Goal: Task Accomplishment & Management: Use online tool/utility

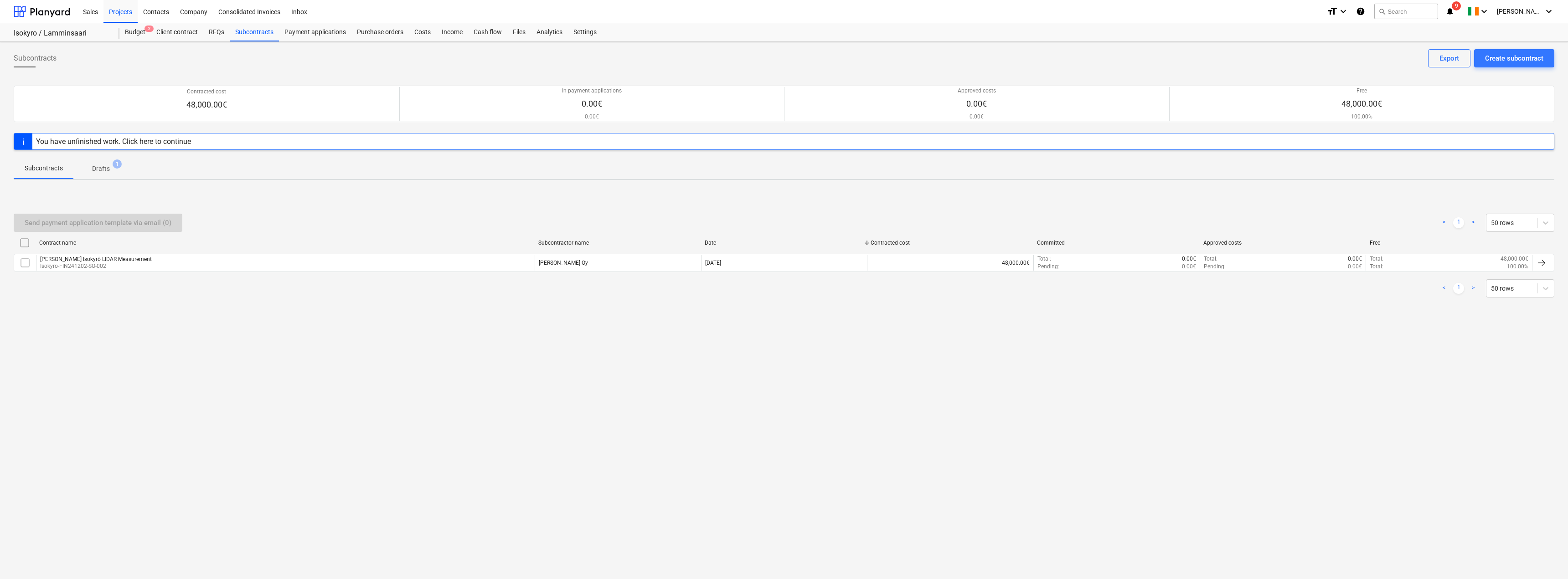
click at [103, 165] on p "Drafts" at bounding box center [100, 169] width 18 height 10
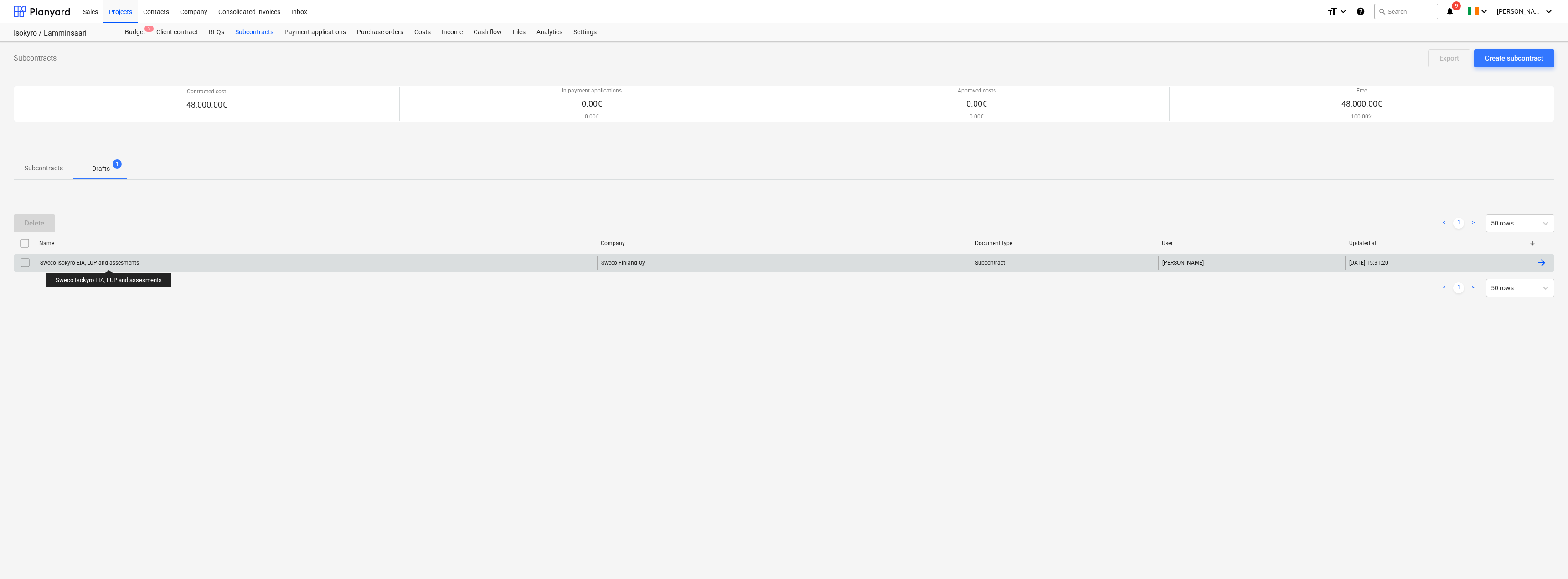
click at [109, 262] on div "Sweco Isokyrö EIA, LUP and assesments" at bounding box center [89, 263] width 99 height 6
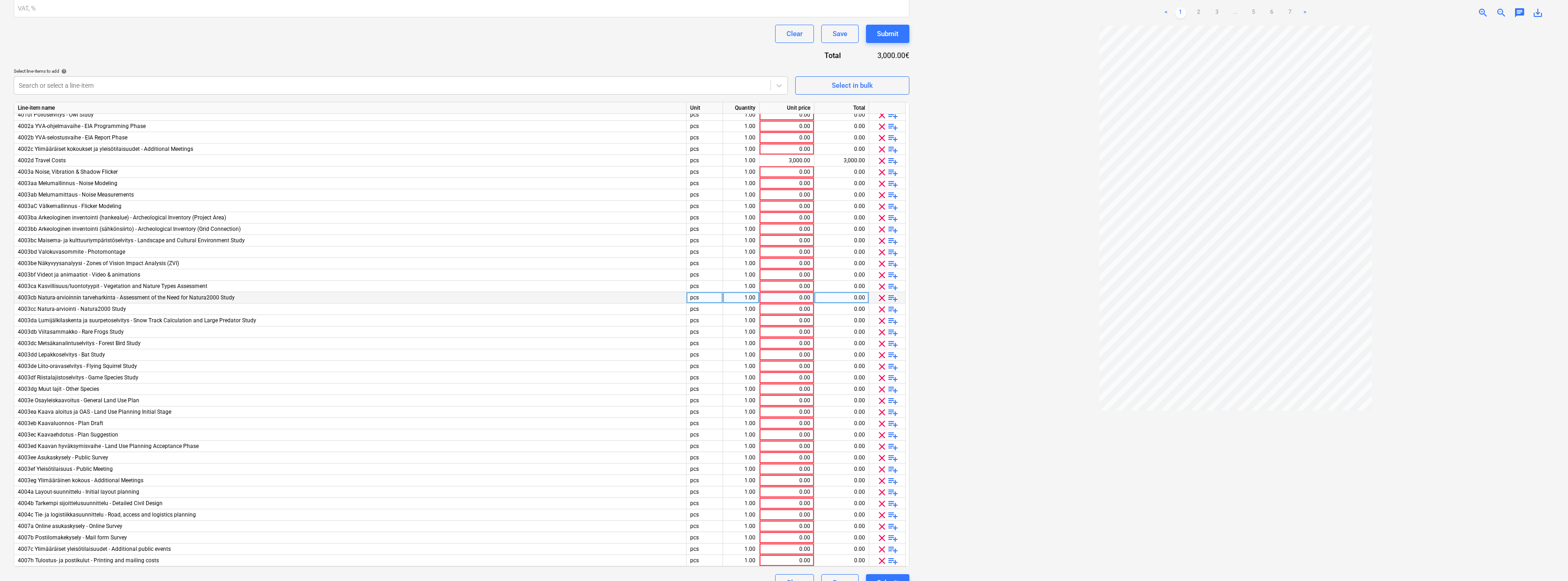
scroll to position [228, 0]
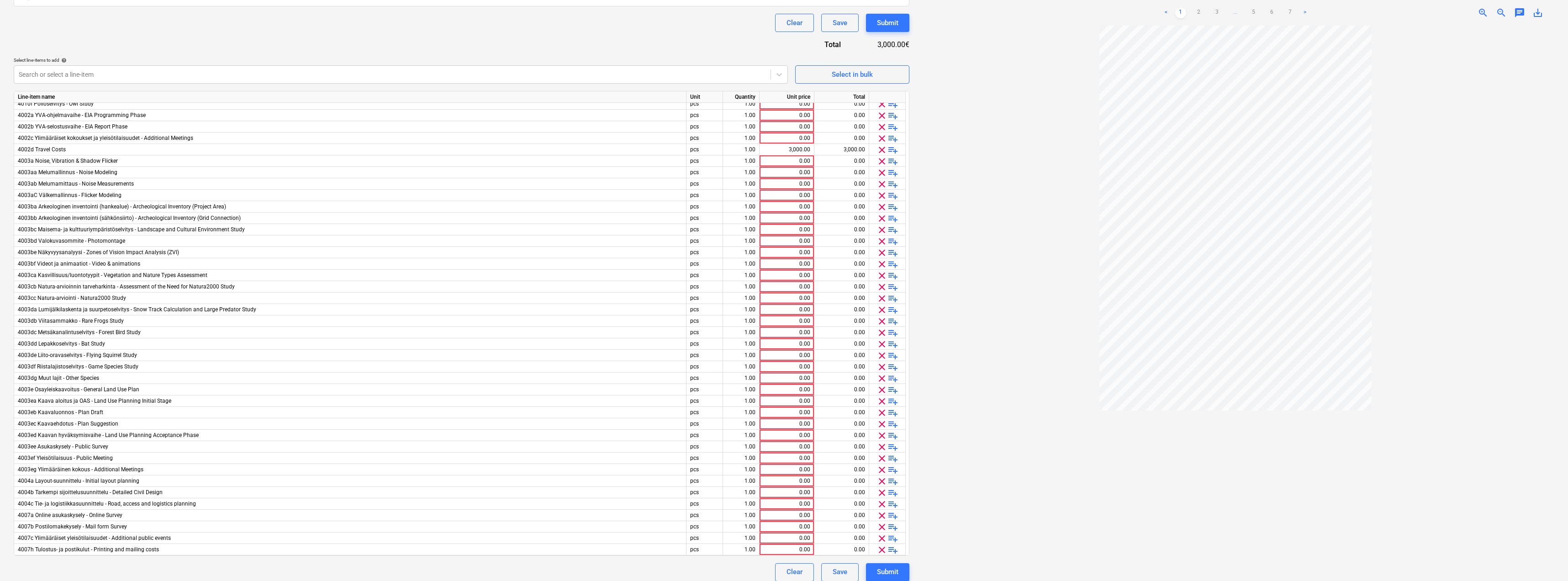
click at [385, 35] on div "Contract name help Sweco Isokyrö EIA, LUP and assesments Contract reference num…" at bounding box center [461, 214] width 895 height 735
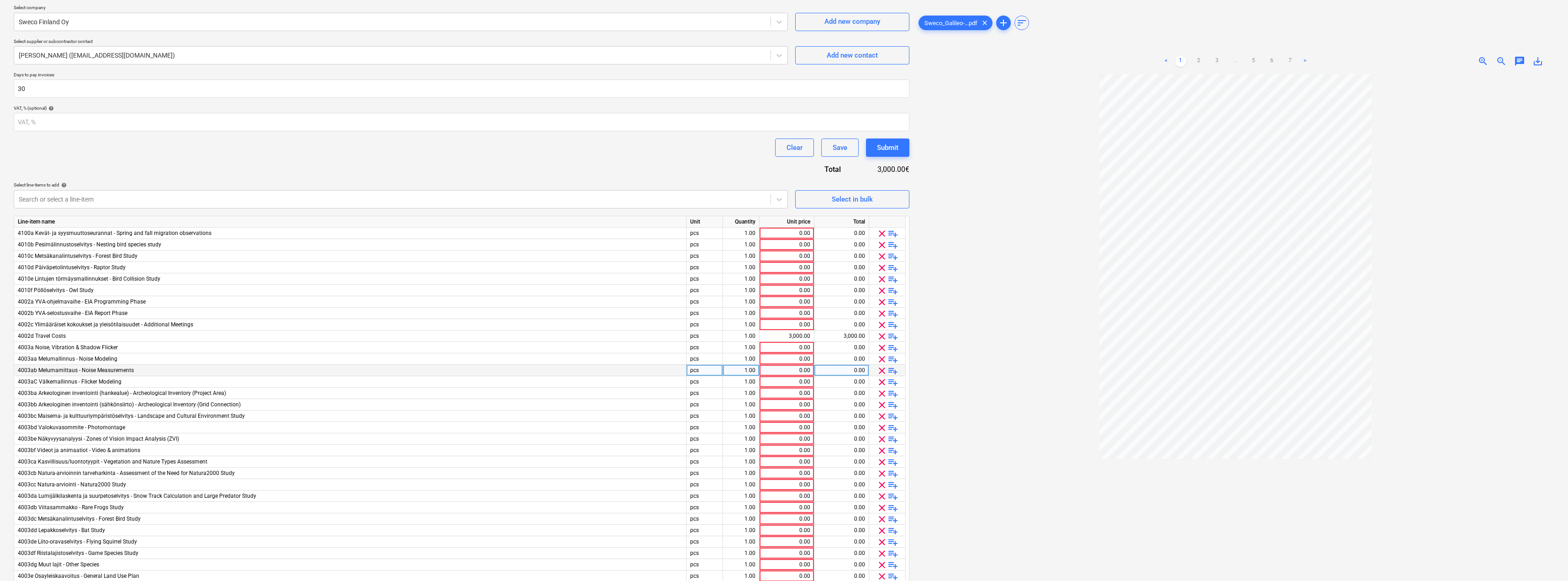
scroll to position [92, 0]
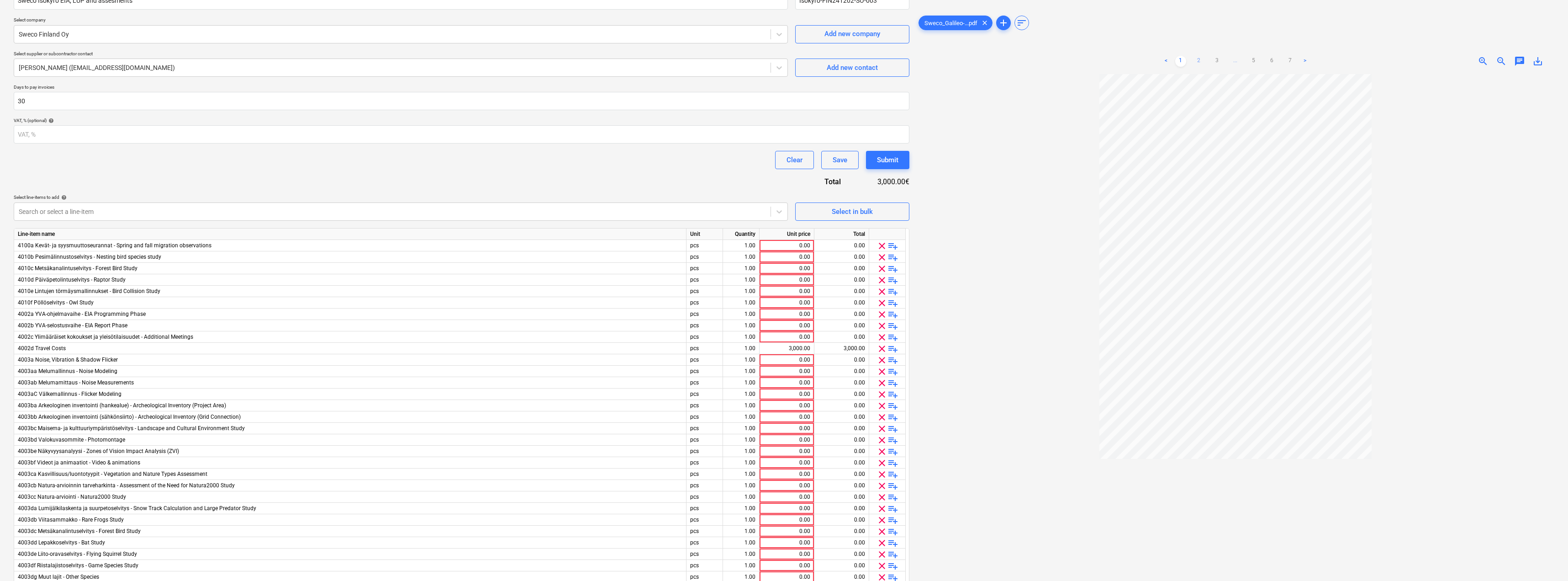
click at [1194, 60] on link "2" at bounding box center [1199, 61] width 11 height 11
click at [1214, 54] on div "< 1 2 3 ... 5 6 7 >" at bounding box center [1236, 61] width 208 height 26
click at [1217, 56] on link "3" at bounding box center [1217, 61] width 11 height 11
click at [1236, 58] on link "4" at bounding box center [1236, 61] width 11 height 11
click at [1250, 58] on link "5" at bounding box center [1254, 61] width 11 height 11
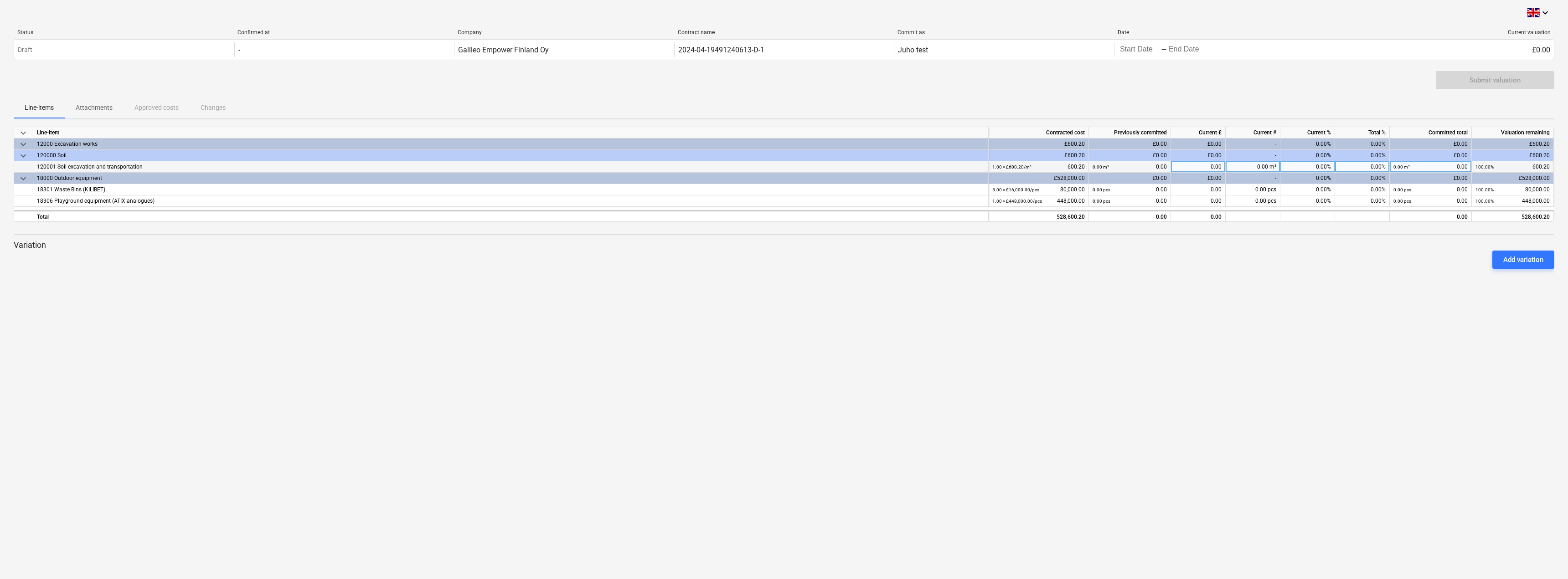
click at [1186, 166] on div "0.00" at bounding box center [1199, 167] width 55 height 12
type input "100"
click at [1471, 80] on div "Submit valuation" at bounding box center [1495, 80] width 51 height 12
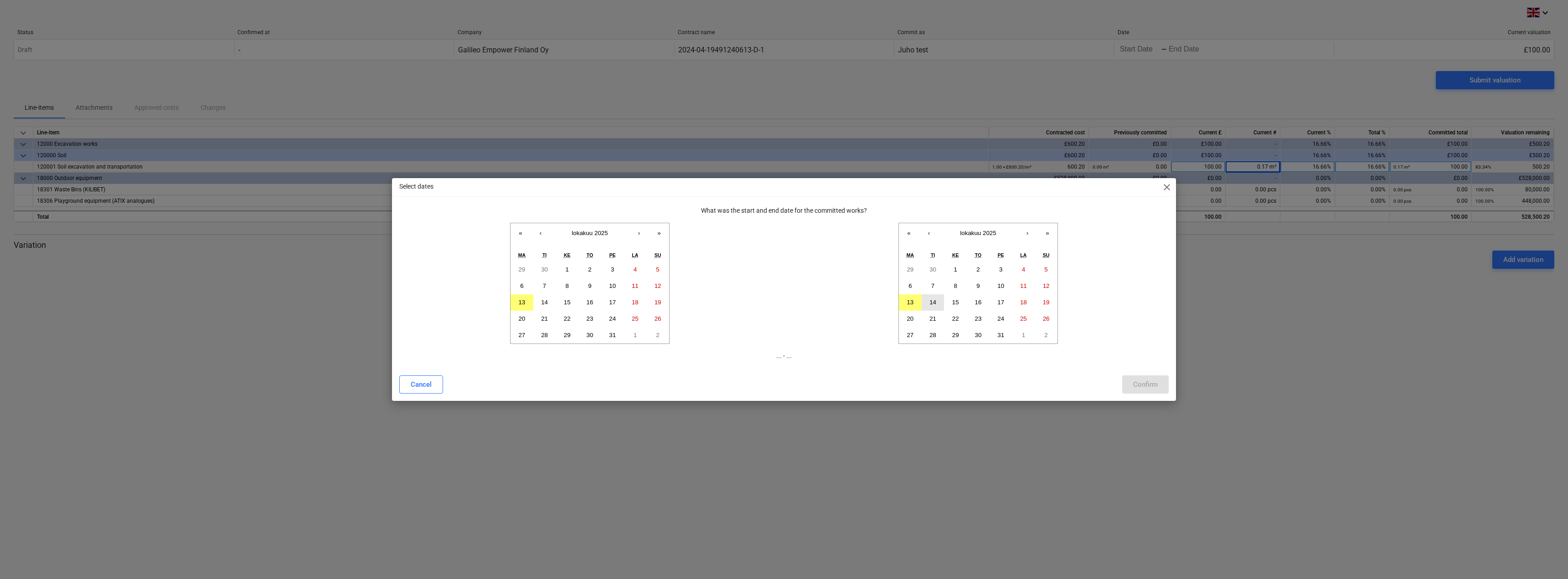
click at [929, 303] on abbr "14" at bounding box center [933, 302] width 7 height 7
click at [516, 303] on button "13" at bounding box center [522, 302] width 23 height 16
click at [519, 288] on button "6" at bounding box center [522, 286] width 23 height 16
click at [542, 285] on button "7" at bounding box center [544, 286] width 23 height 16
click at [522, 286] on abbr "6" at bounding box center [521, 285] width 3 height 7
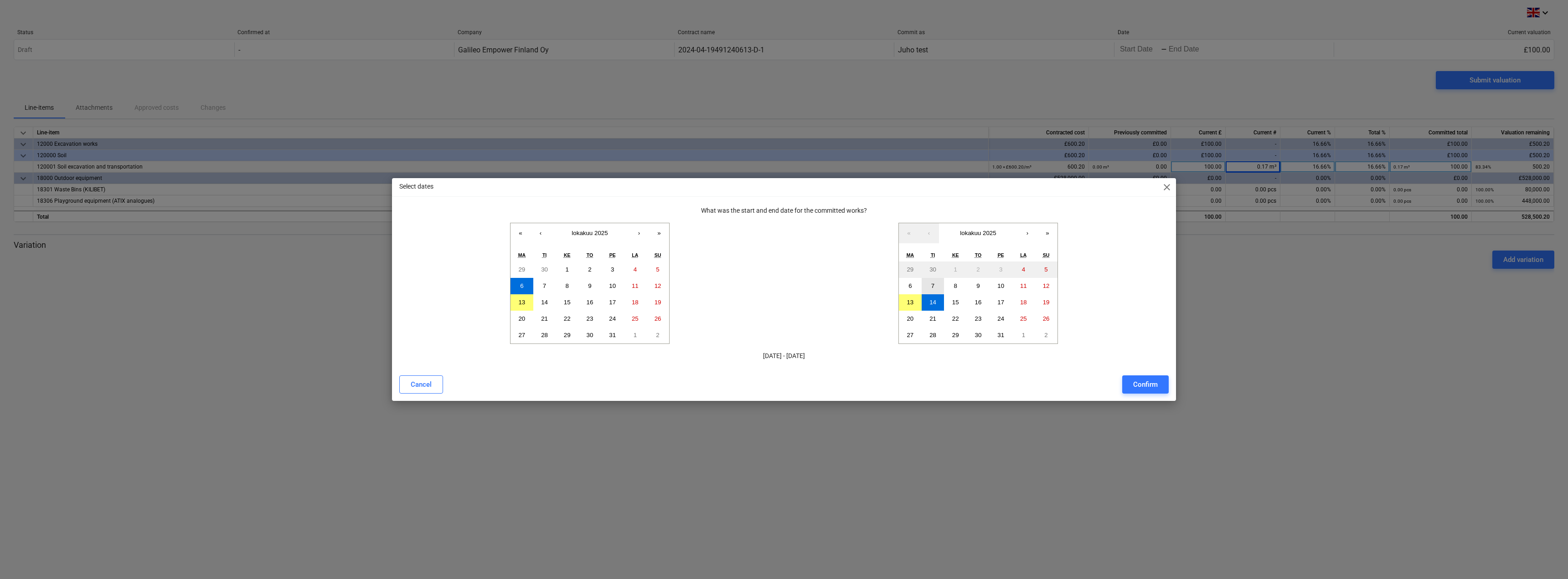
click at [925, 285] on button "7" at bounding box center [933, 286] width 23 height 16
click at [1149, 386] on div "Confirm" at bounding box center [1146, 384] width 24 height 12
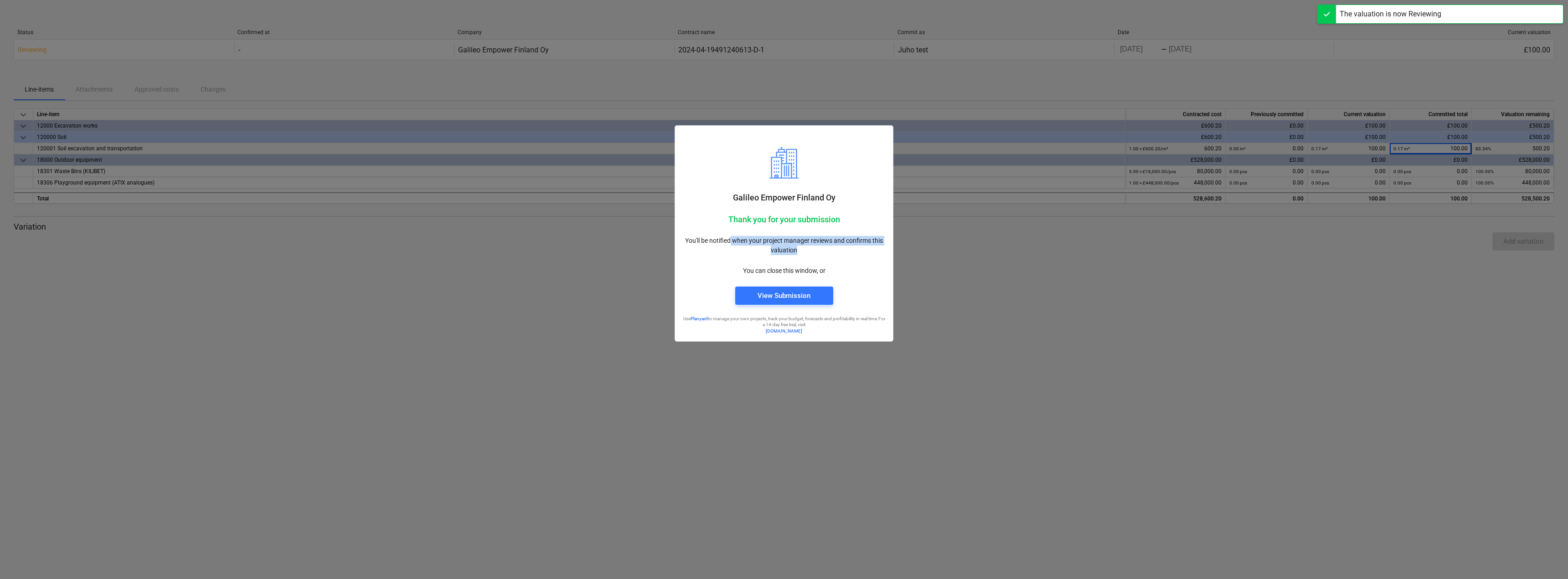
drag, startPoint x: 729, startPoint y: 242, endPoint x: 812, endPoint y: 258, distance: 84.5
click at [812, 258] on div "You'll be notified when your project manager reviews and confirms this valuation" at bounding box center [784, 245] width 214 height 30
drag, startPoint x: 809, startPoint y: 269, endPoint x: 754, endPoint y: 237, distance: 63.6
click at [754, 237] on div "You'll be notified when your project manager reviews and confirms this valuatio…" at bounding box center [784, 255] width 214 height 50
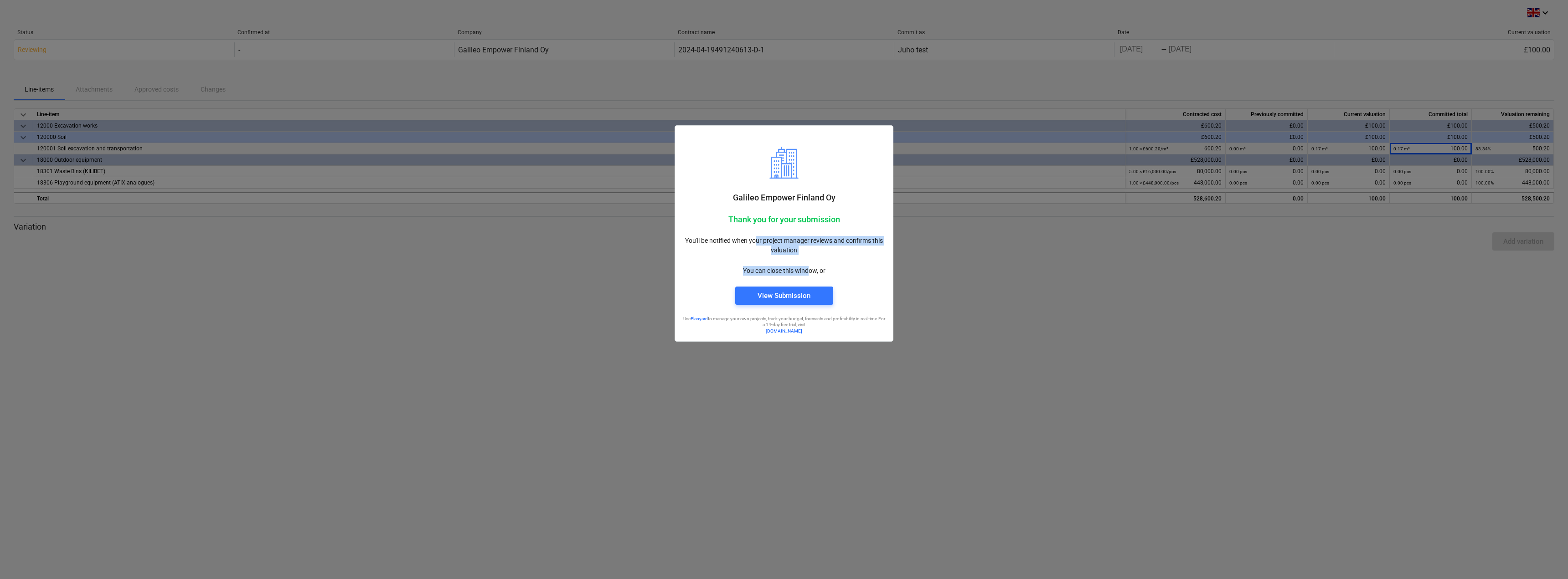
click at [754, 237] on p "You'll be notified when your project manager reviews and confirms this valuation" at bounding box center [784, 245] width 203 height 19
click at [772, 286] on button "View Submission" at bounding box center [784, 296] width 98 height 18
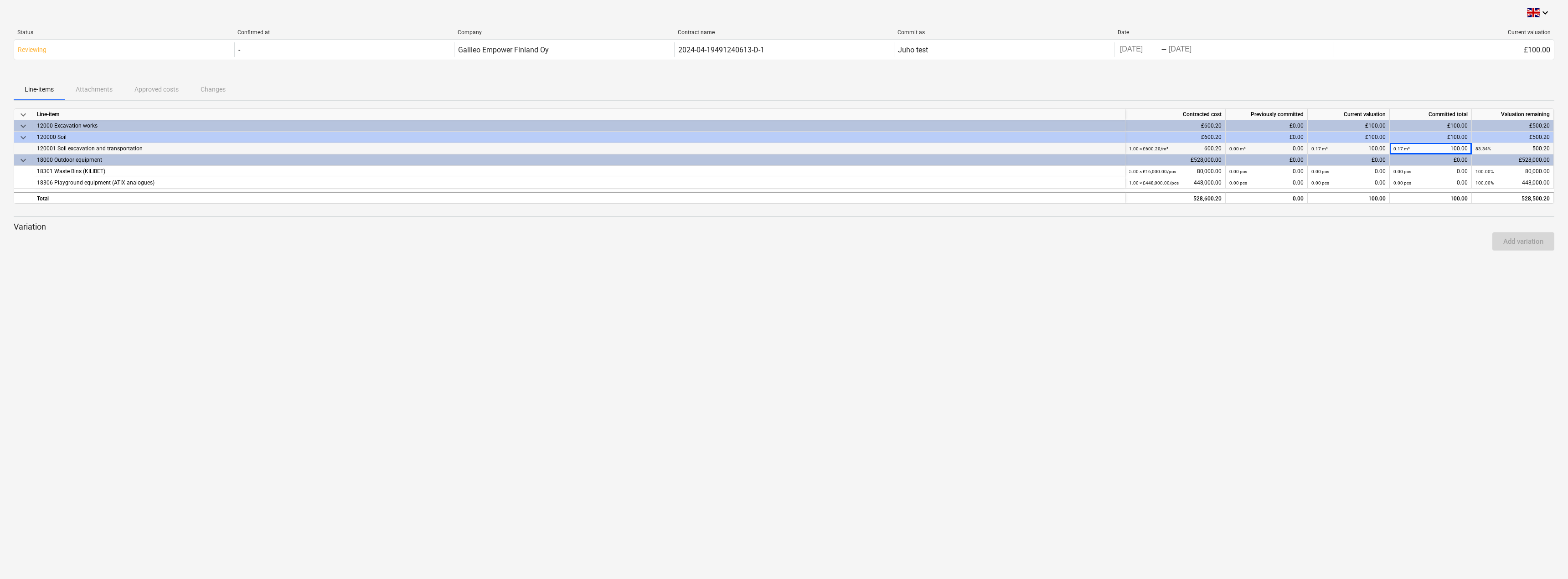
click at [498, 270] on div "keyboard_arrow_down Status Confirmed at Company Contract name Commit as Date Cu…" at bounding box center [784, 290] width 1568 height 579
